Goal: Task Accomplishment & Management: Use online tool/utility

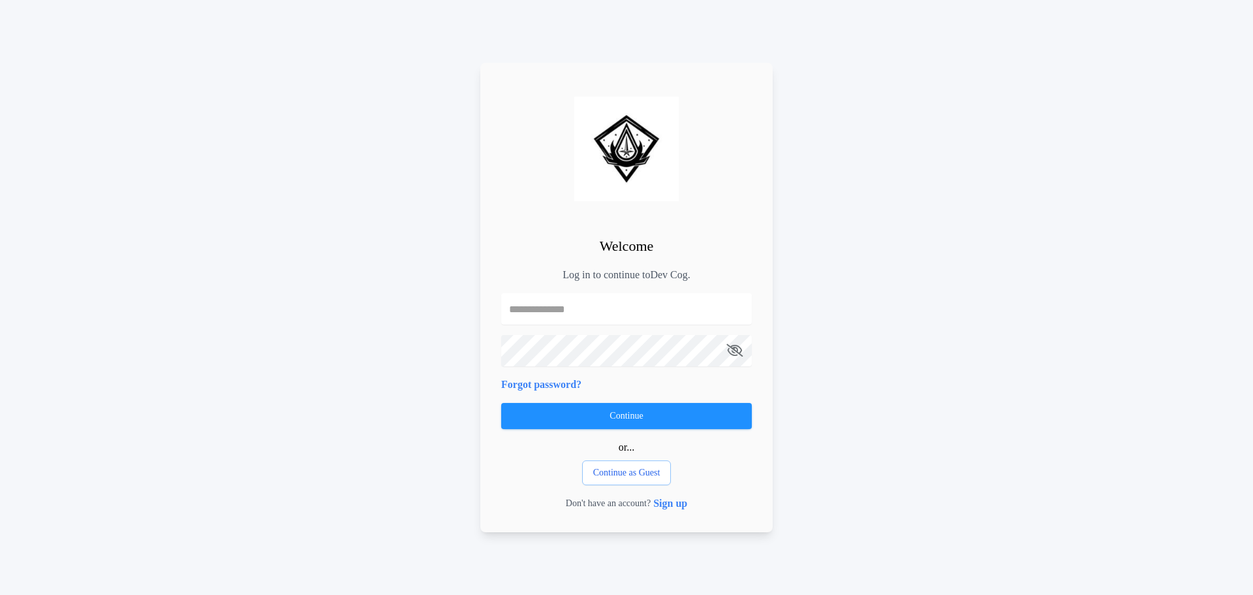
click at [440, 327] on div "Welcome Log in to continue to Dev Cog . Forgot password? Continue or... Continu…" at bounding box center [626, 297] width 1253 height 595
click at [566, 275] on p "Log in to continue to Dev Cog ." at bounding box center [627, 275] width 128 height 16
click at [646, 245] on h2 "Welcome" at bounding box center [627, 246] width 54 height 22
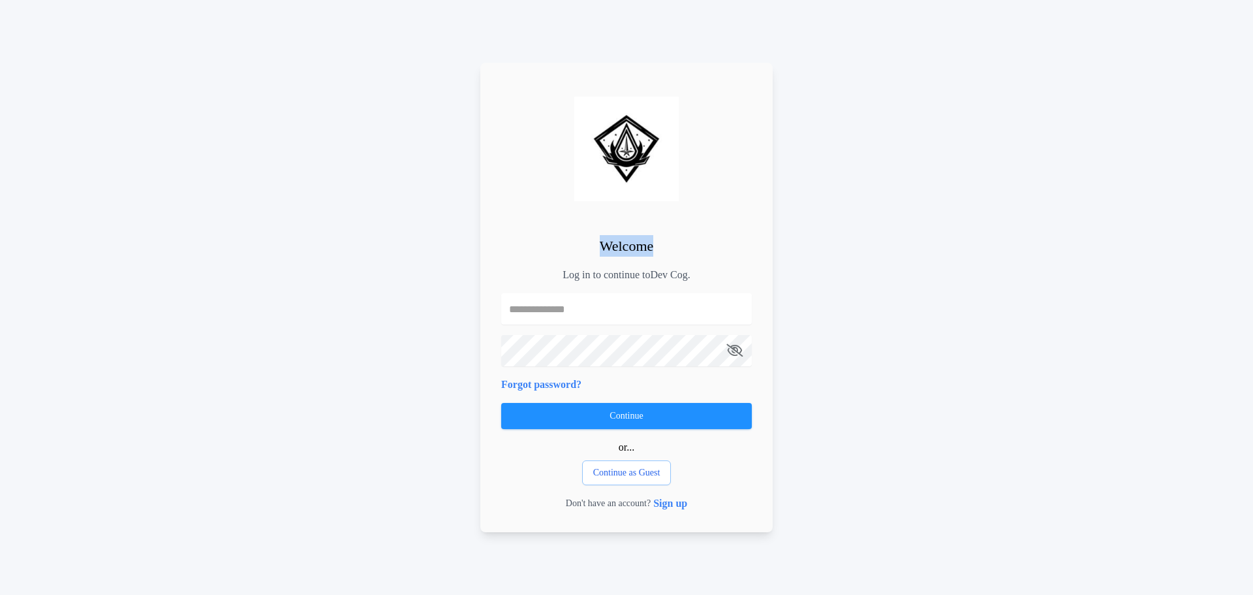
click at [646, 245] on h2 "Welcome" at bounding box center [627, 246] width 54 height 22
click at [681, 232] on div "Welcome Log in to continue to Dev Cog . Forgot password? Continue or... Continu…" at bounding box center [626, 297] width 292 height 469
